Goal: Task Accomplishment & Management: Manage account settings

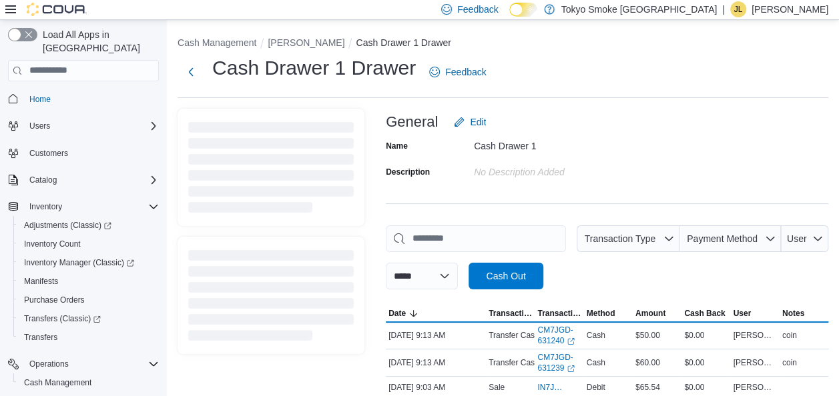
scroll to position [119, 0]
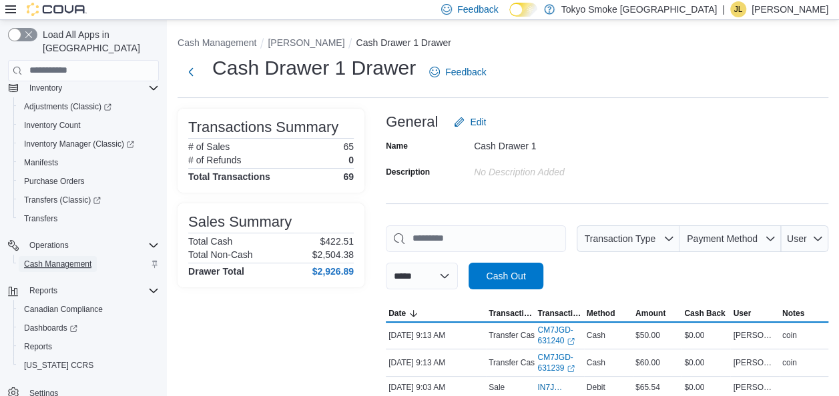
click at [84, 259] on span "Cash Management" at bounding box center [57, 264] width 67 height 11
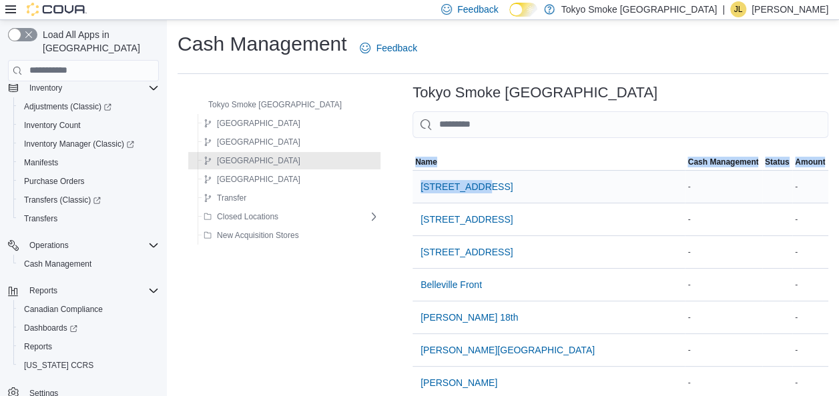
drag, startPoint x: 483, startPoint y: 171, endPoint x: 485, endPoint y: 179, distance: 8.3
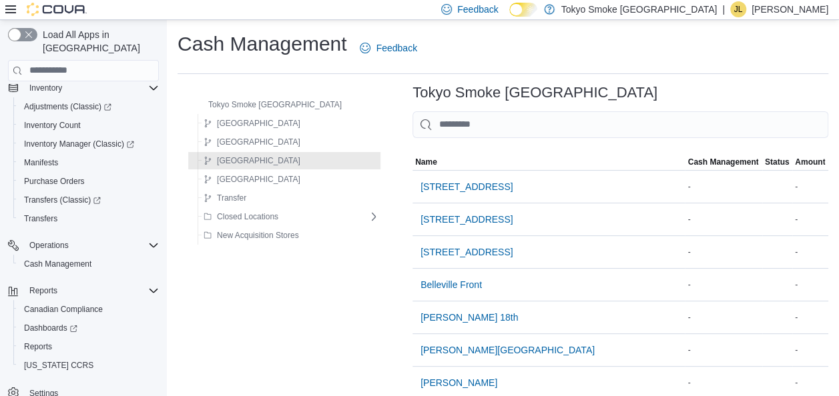
drag, startPoint x: 485, startPoint y: 179, endPoint x: 453, endPoint y: 93, distance: 91.2
click at [452, 93] on h3 "Tokyo Smoke [GEOGRAPHIC_DATA]" at bounding box center [534, 93] width 245 height 16
click at [455, 121] on input "This is a search bar. As you type, the results lower in the page will automatic…" at bounding box center [620, 124] width 416 height 27
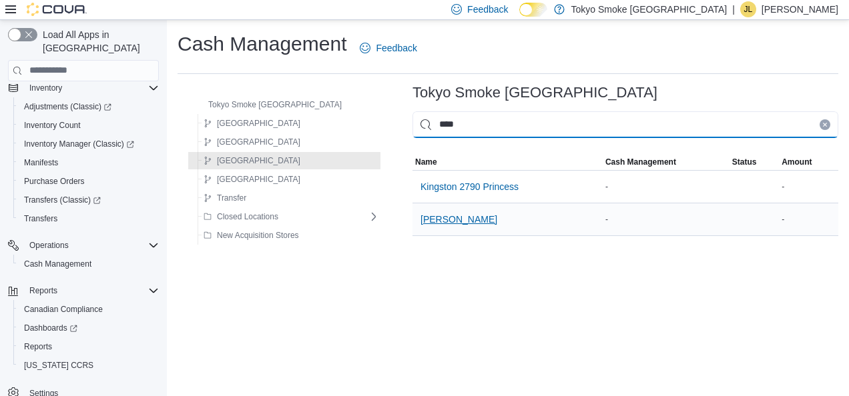
type input "****"
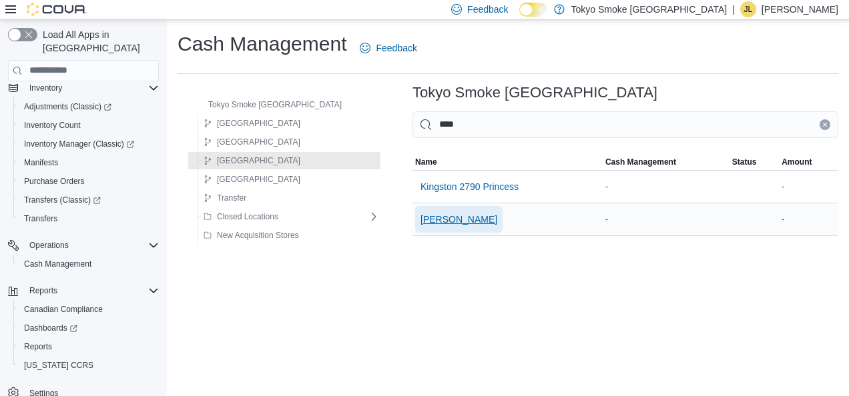
click at [420, 216] on span "[PERSON_NAME]" at bounding box center [458, 219] width 77 height 13
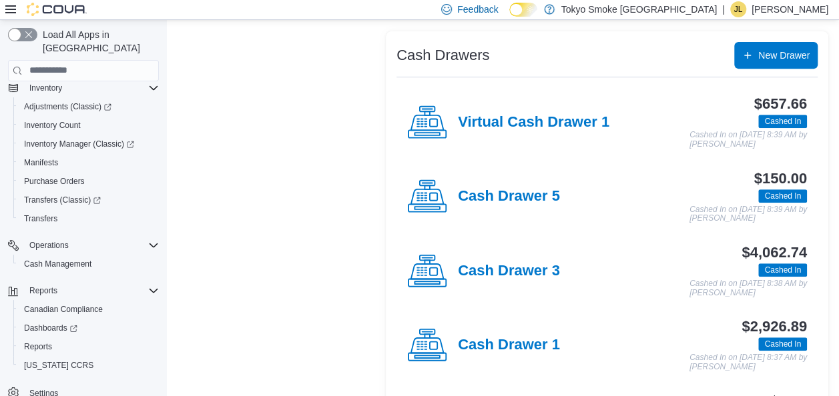
scroll to position [267, 0]
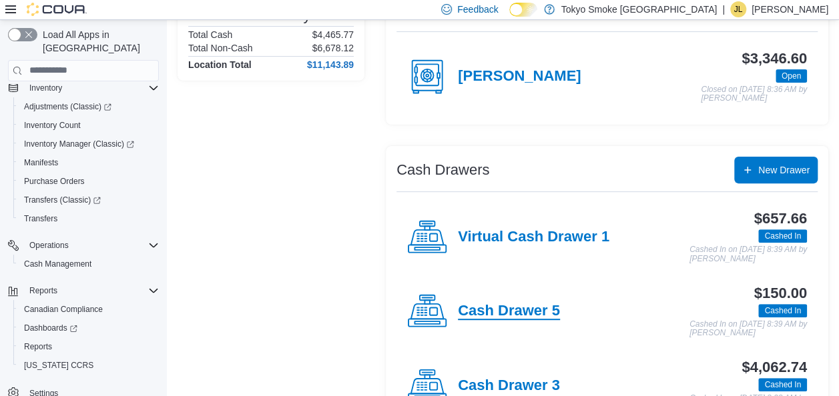
click at [535, 305] on h4 "Cash Drawer 5" at bounding box center [509, 311] width 102 height 17
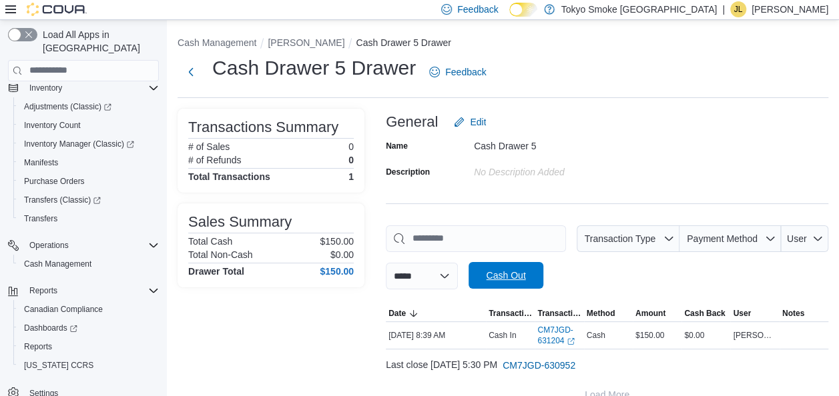
click at [535, 272] on span "Cash Out" at bounding box center [505, 275] width 59 height 27
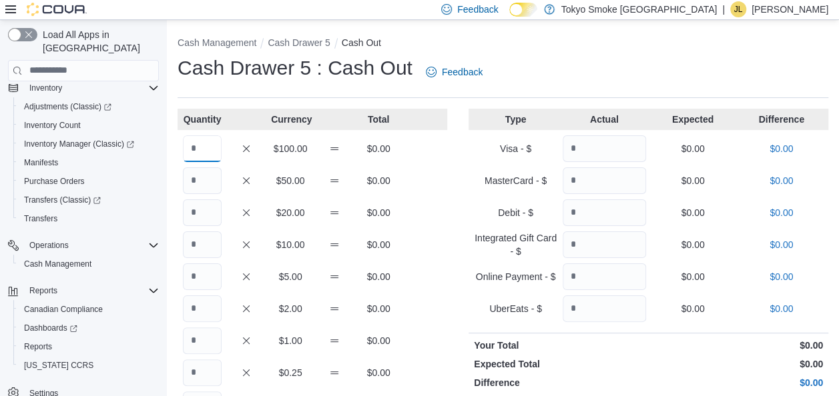
click at [204, 146] on input "Quantity" at bounding box center [202, 148] width 39 height 27
click at [202, 211] on input "Quantity" at bounding box center [202, 213] width 39 height 27
type input "*"
click at [202, 246] on input "Quantity" at bounding box center [202, 245] width 39 height 27
type input "*"
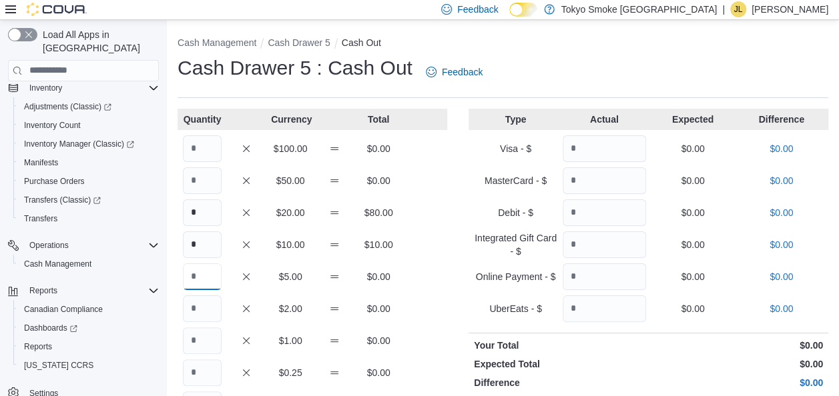
click at [206, 285] on input "Quantity" at bounding box center [202, 277] width 39 height 27
type input "*"
click at [201, 309] on input "Quantity" at bounding box center [202, 309] width 39 height 27
type input "*"
click at [200, 342] on input "Quantity" at bounding box center [202, 341] width 39 height 27
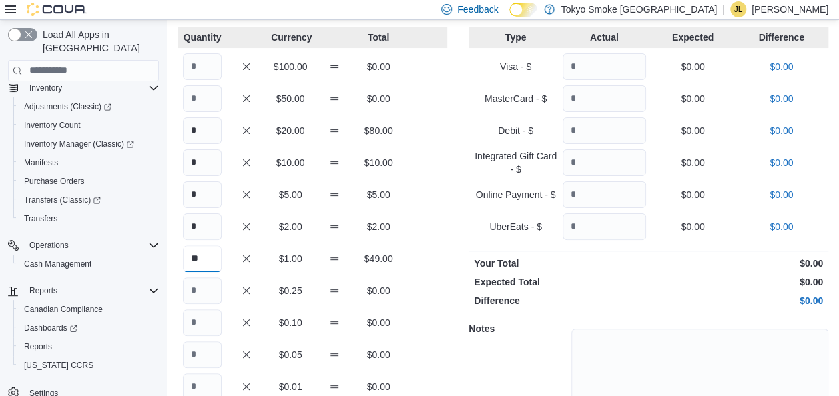
scroll to position [133, 0]
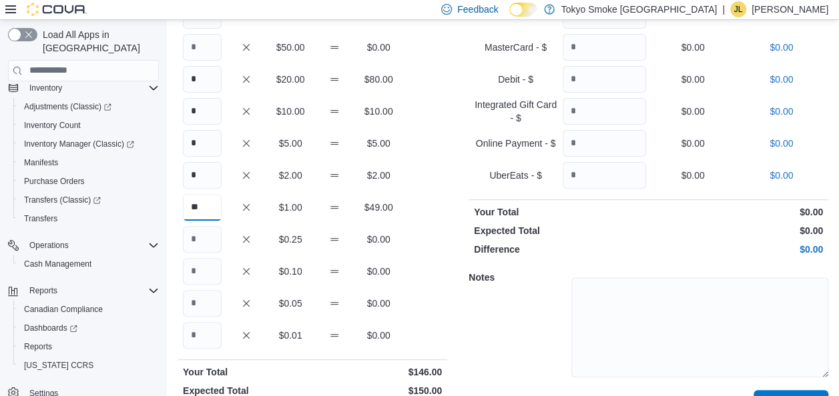
type input "**"
click at [205, 239] on input "Quantity" at bounding box center [202, 239] width 39 height 27
click at [208, 240] on input "Quantity" at bounding box center [202, 239] width 39 height 27
type input "*"
click at [212, 272] on input "Quantity" at bounding box center [202, 271] width 39 height 27
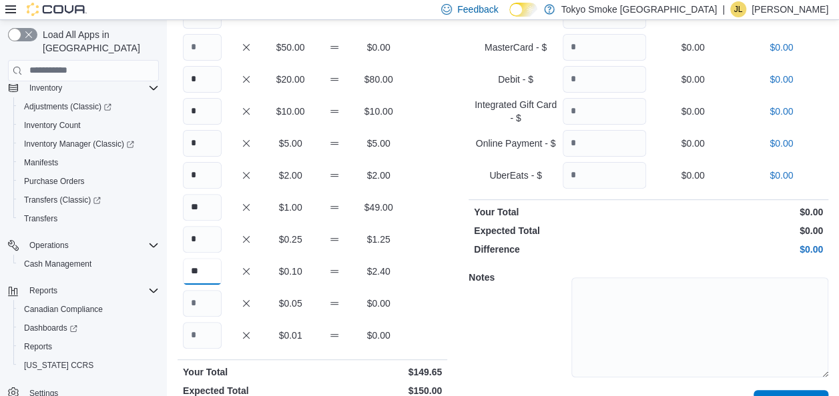
type input "**"
click at [205, 298] on input "Quantity" at bounding box center [202, 303] width 39 height 27
click at [203, 302] on input "Quantity" at bounding box center [202, 303] width 39 height 27
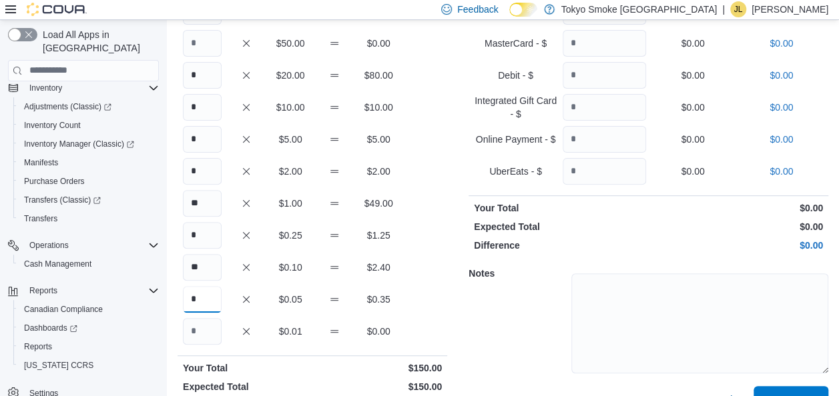
scroll to position [170, 0]
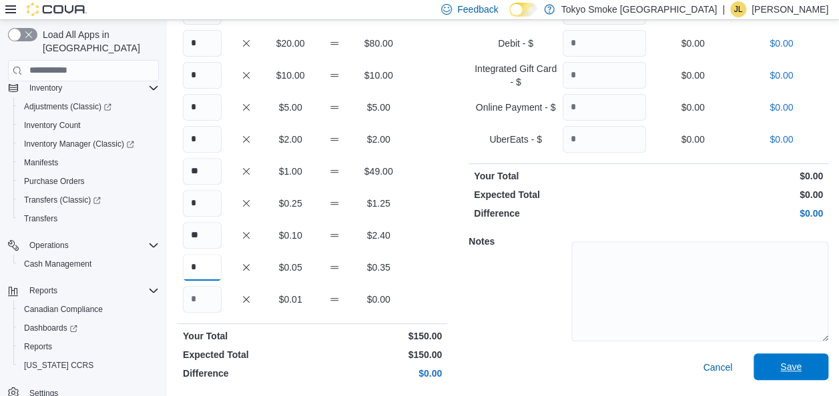
type input "*"
click at [806, 359] on span "Save" at bounding box center [790, 367] width 59 height 27
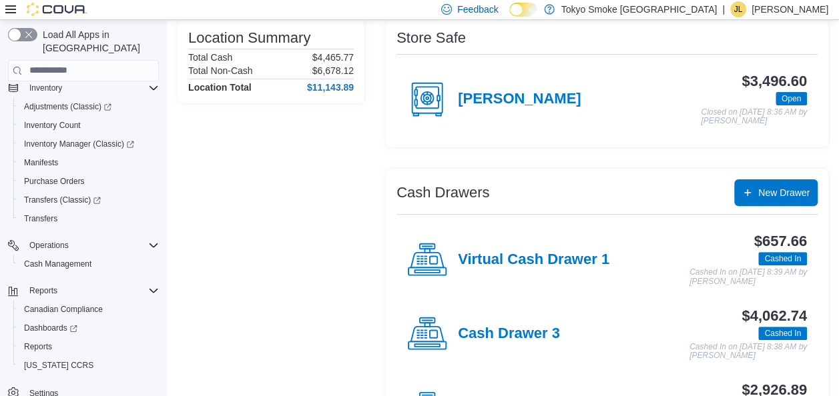
scroll to position [1, 0]
